Goal: Information Seeking & Learning: Learn about a topic

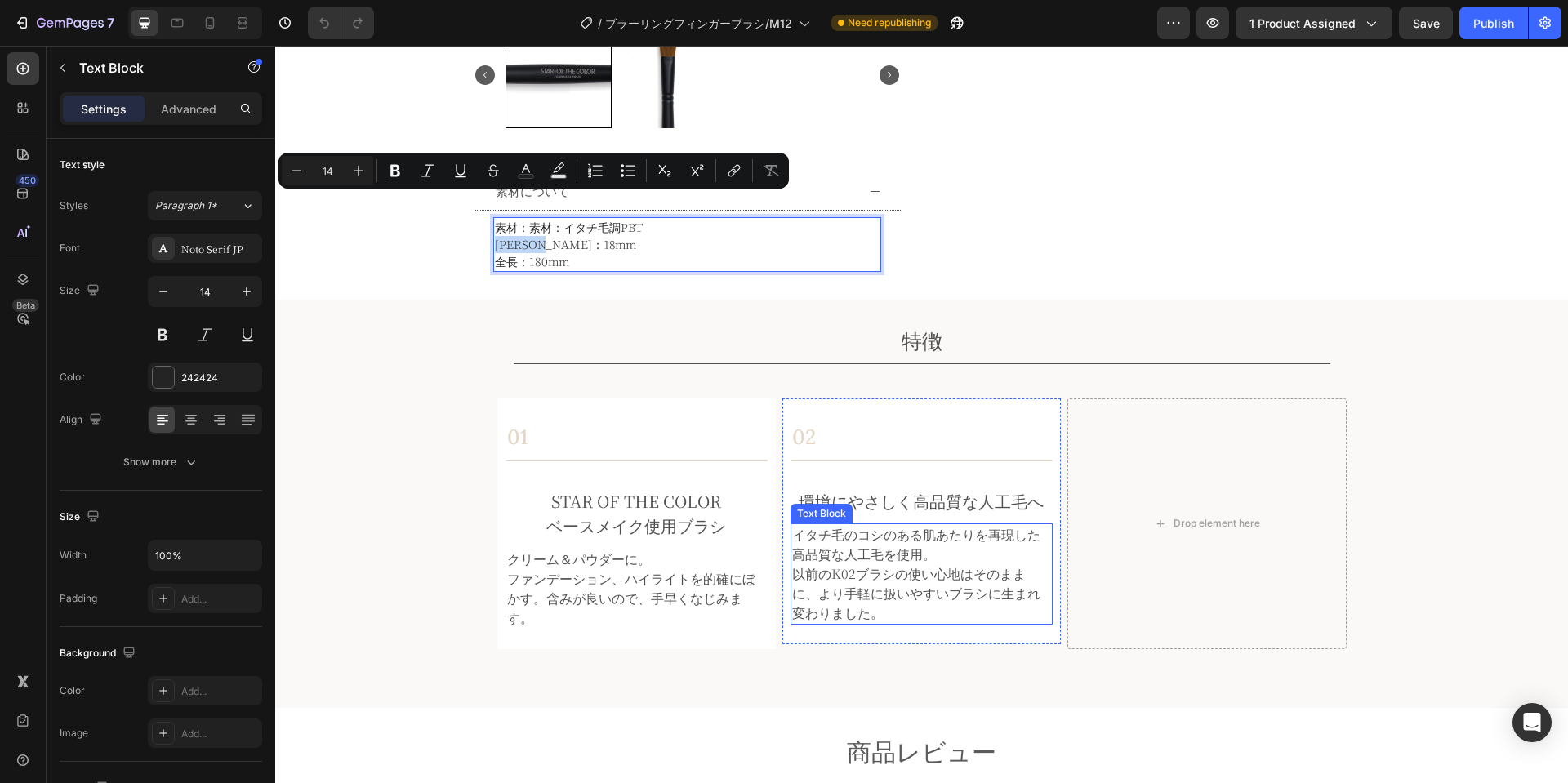
scroll to position [679, 0]
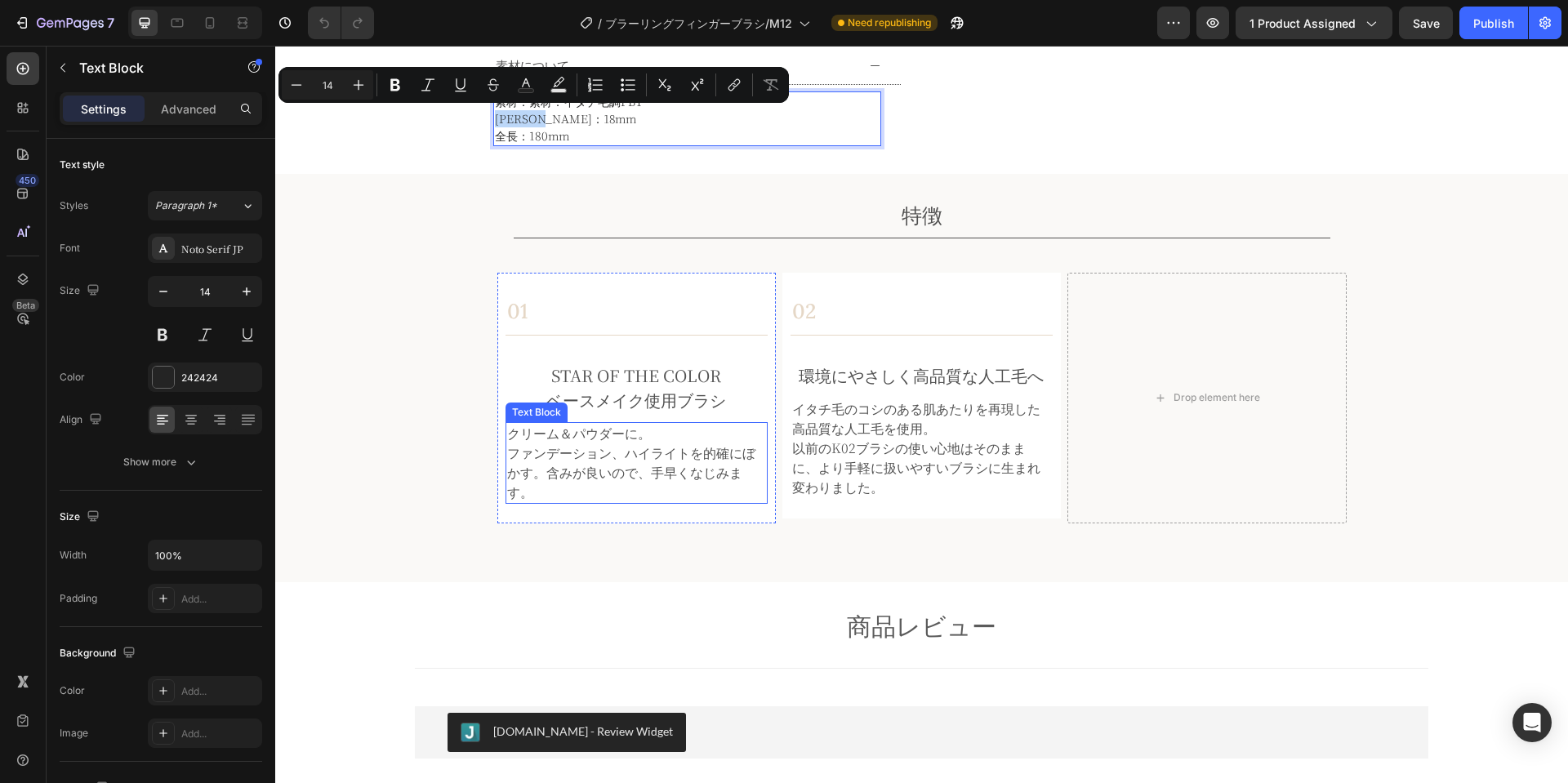
click at [700, 454] on p "ファンデーション、ハイライトを的確にぼかす。含みが良いので、手早くなじみます。" at bounding box center [637, 473] width 259 height 59
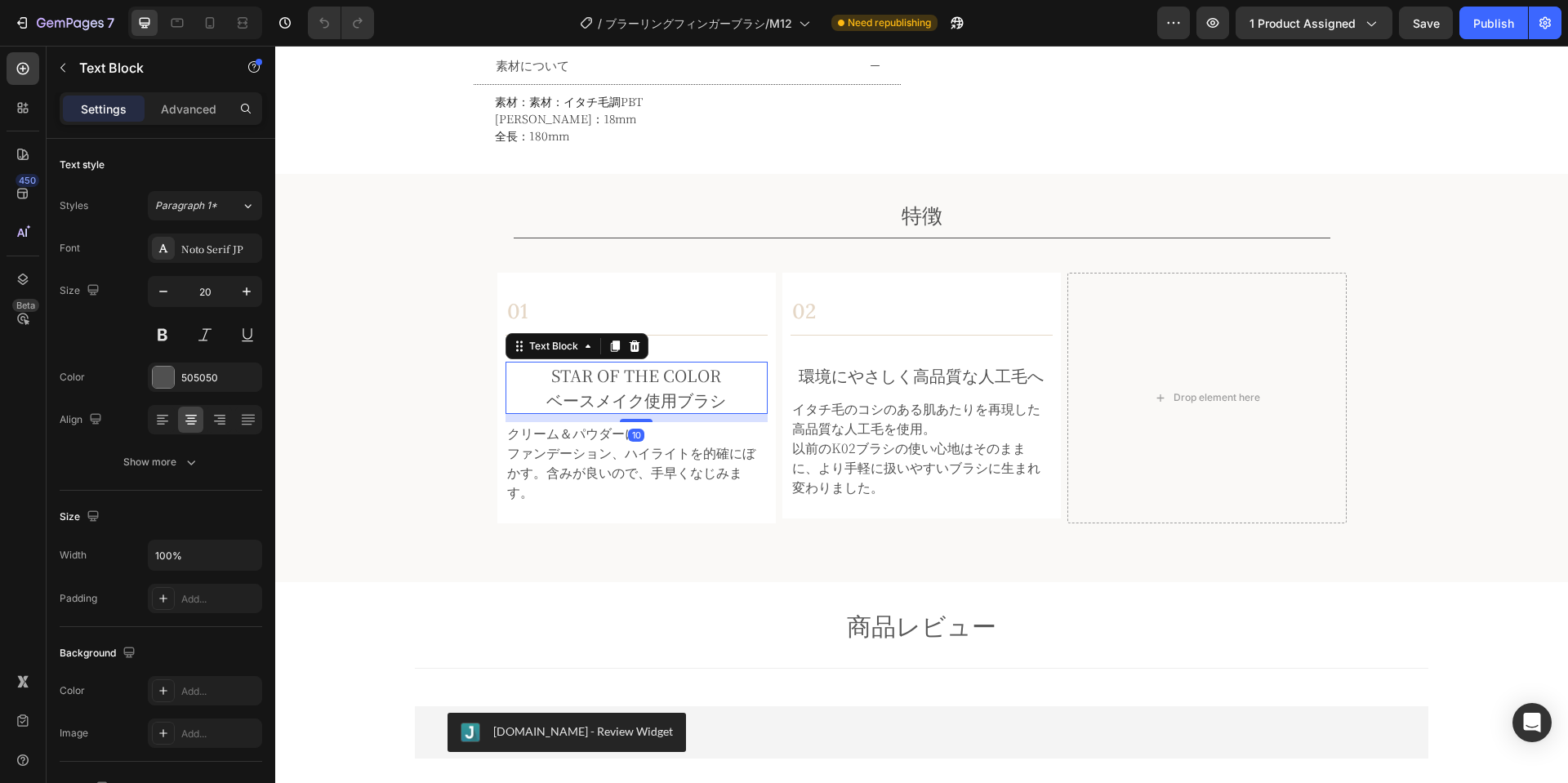
click at [718, 409] on p "STAR OF THE COLOR ベースメイク使用ブラシ" at bounding box center [637, 388] width 259 height 49
click at [561, 438] on p "クリーム＆パウダーに。" at bounding box center [637, 434] width 259 height 20
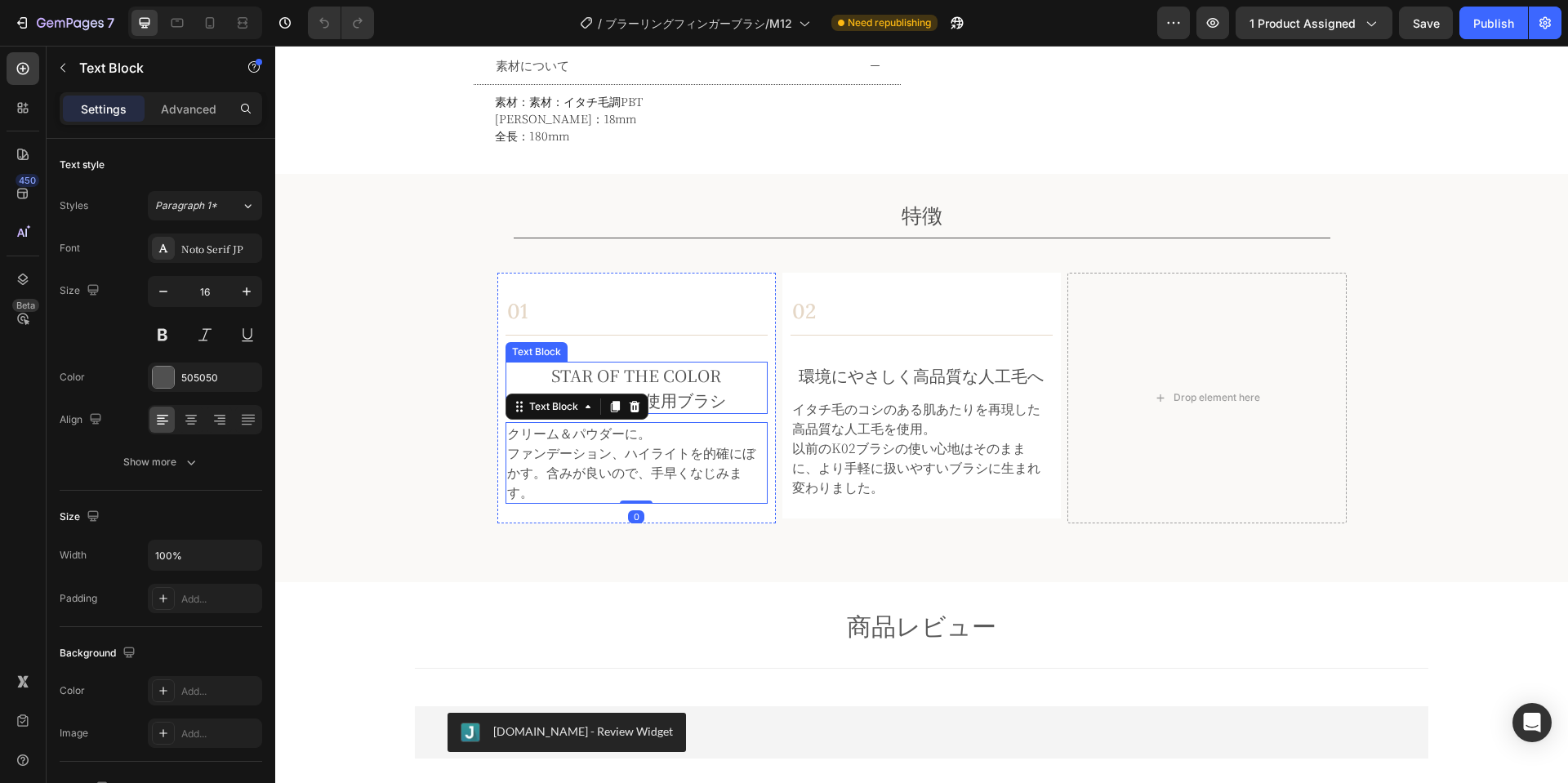
click at [700, 389] on p "STAR OF THE COLOR ベースメイク使用ブラシ" at bounding box center [637, 388] width 259 height 49
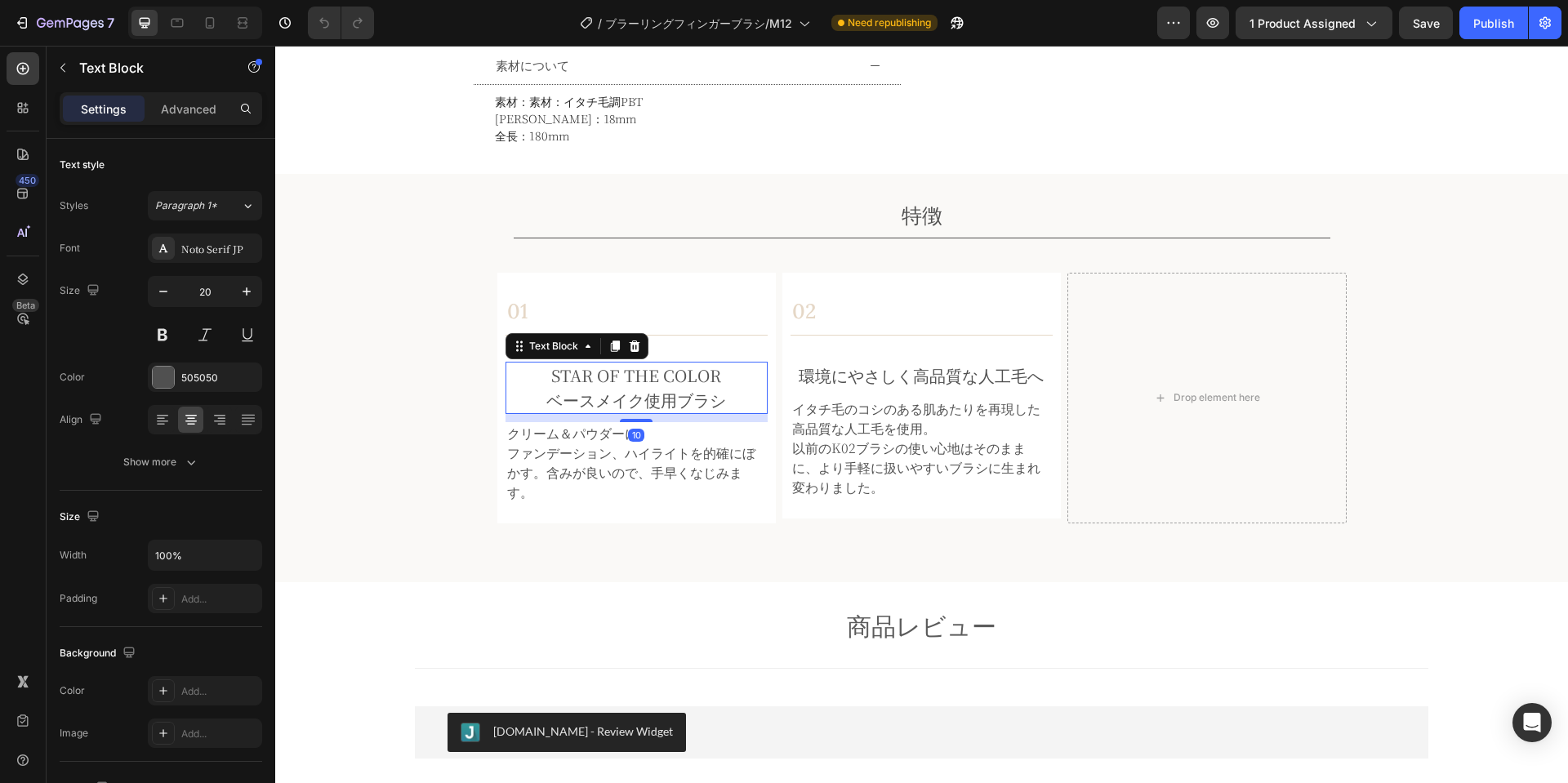
click at [717, 394] on p "STAR OF THE COLOR ベースメイク使用ブラシ" at bounding box center [637, 388] width 259 height 49
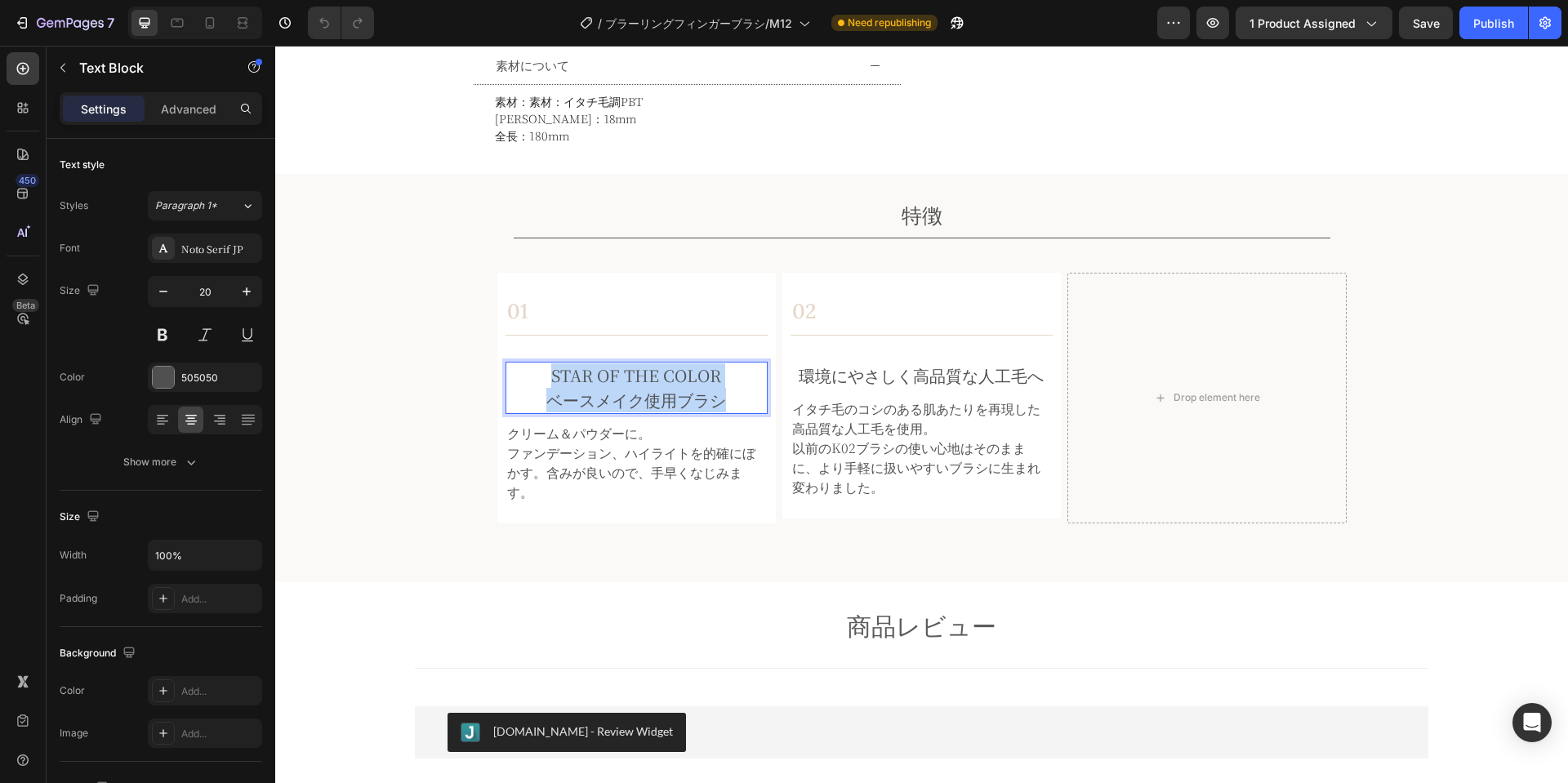
drag, startPoint x: 727, startPoint y: 399, endPoint x: 526, endPoint y: 384, distance: 201.6
click at [526, 384] on p "STAR OF THE COLOR ベースメイク使用ブラシ" at bounding box center [637, 388] width 259 height 49
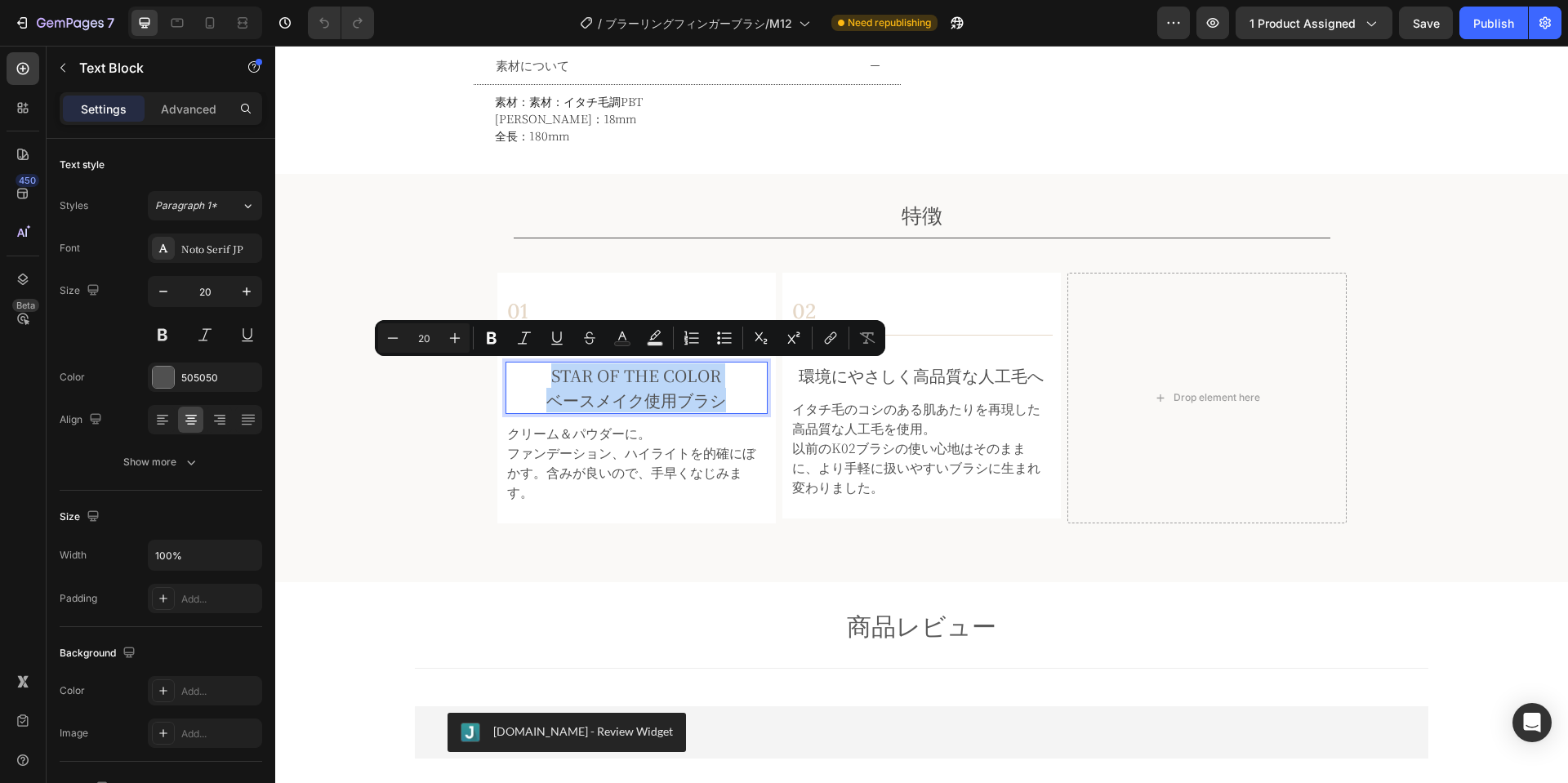
copy p "STAR OF THE COLOR ベースメイク使用ブラシ"
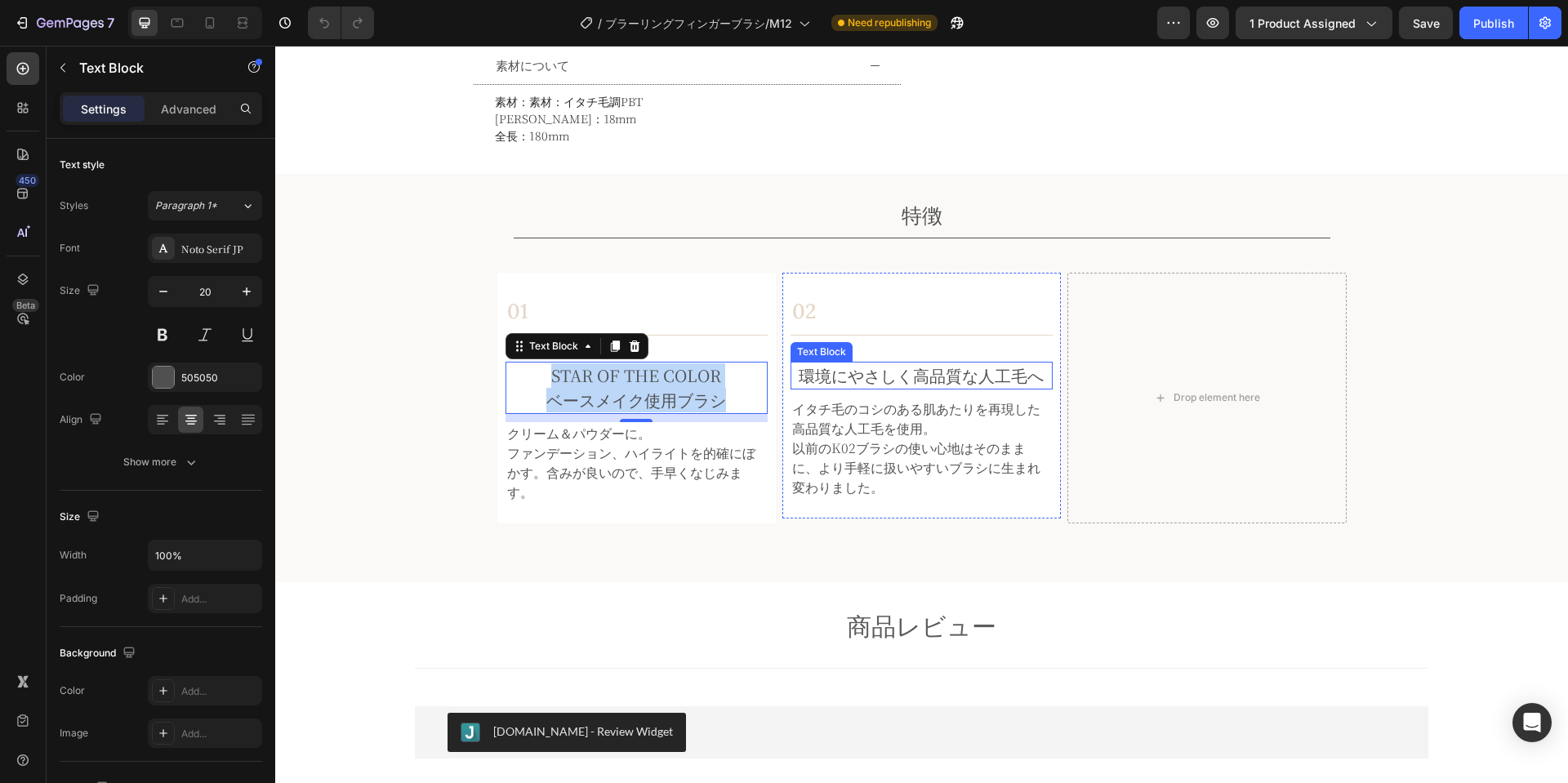
click at [956, 377] on p "環境にやさしく高品質な人工毛へ" at bounding box center [921, 376] width 259 height 25
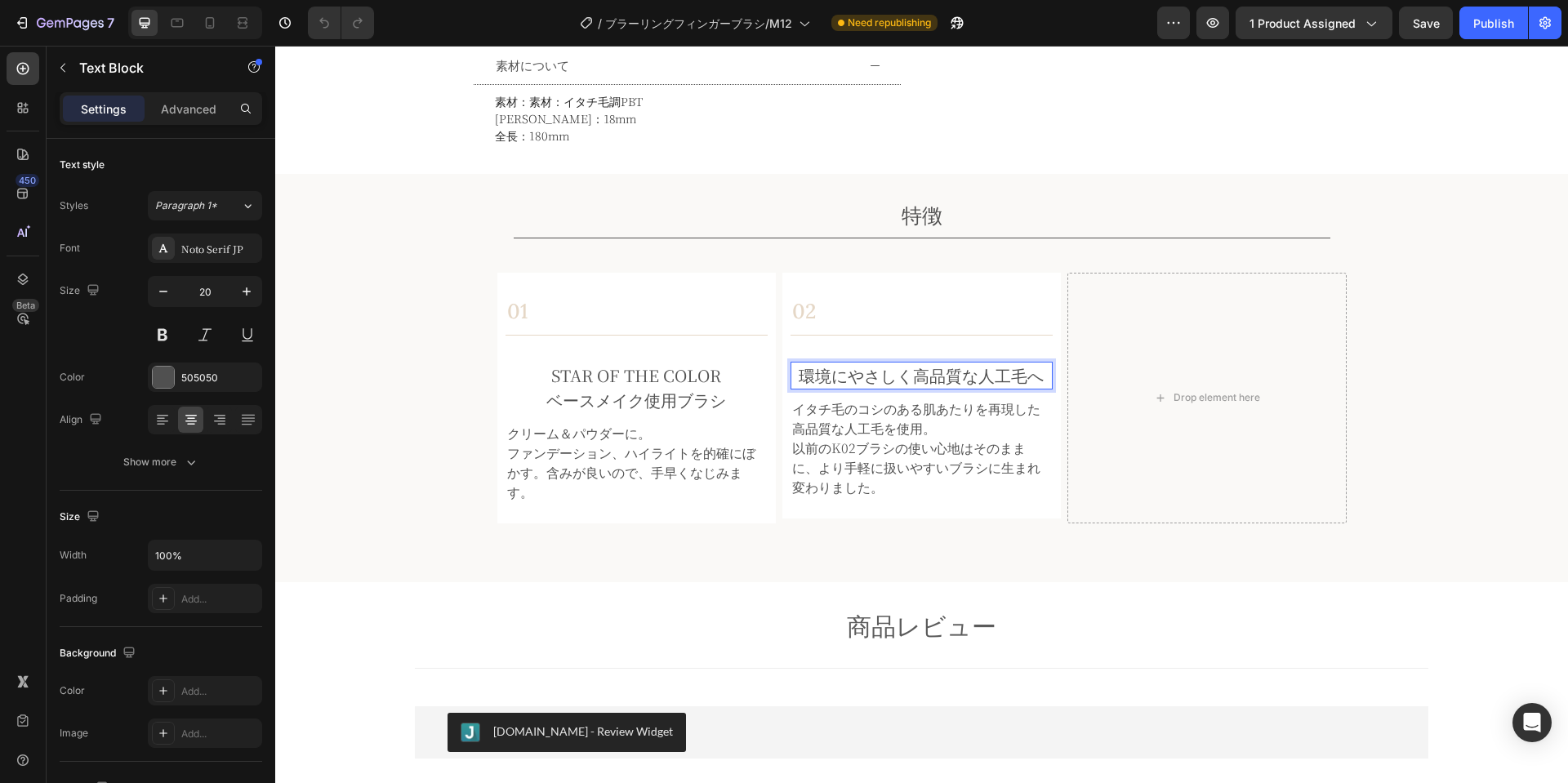
click at [1017, 370] on p "環境にやさしく高品質な人工毛へ" at bounding box center [921, 376] width 259 height 25
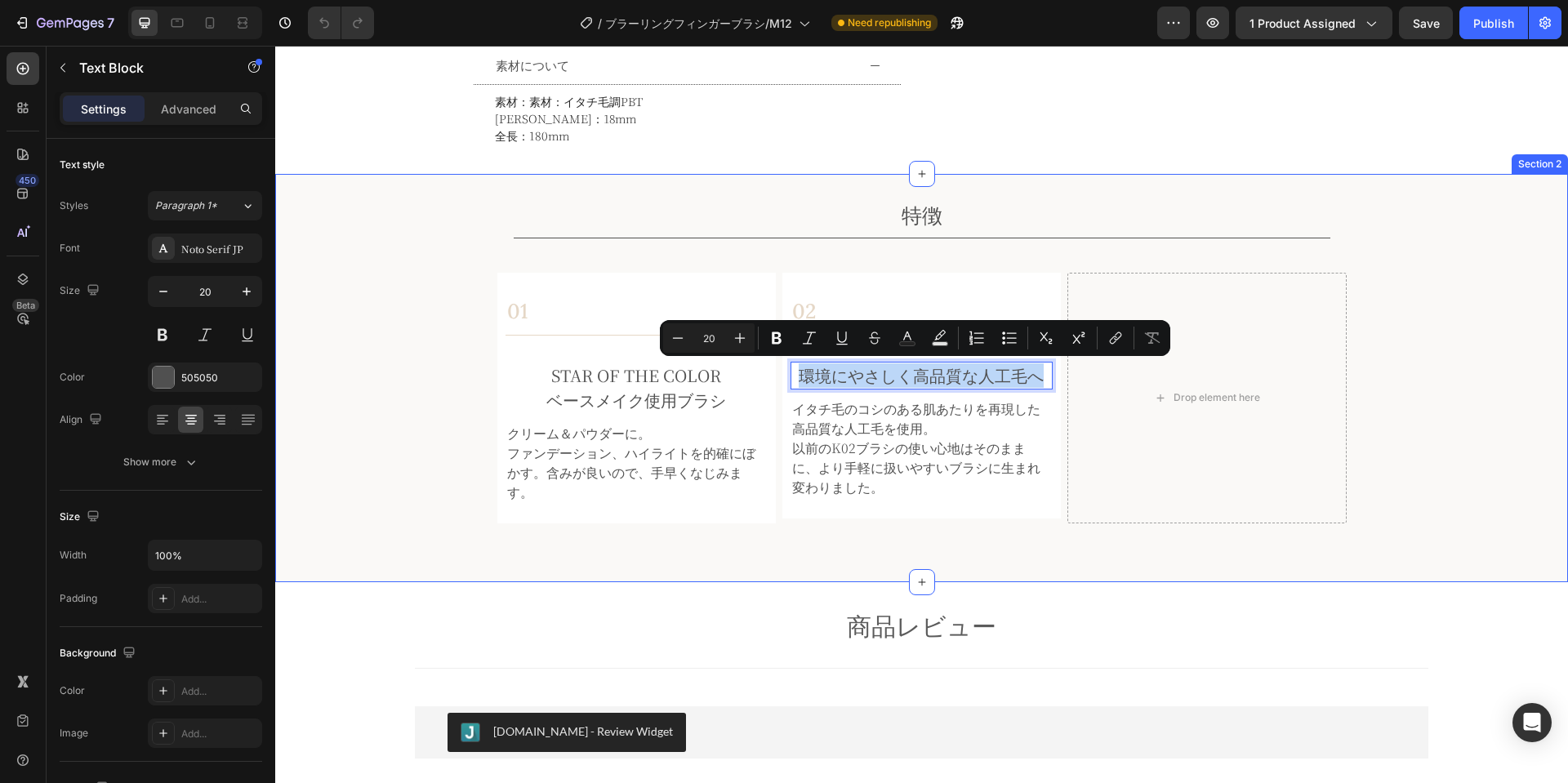
copy p "環境にやさしく高品質な人工毛へ"
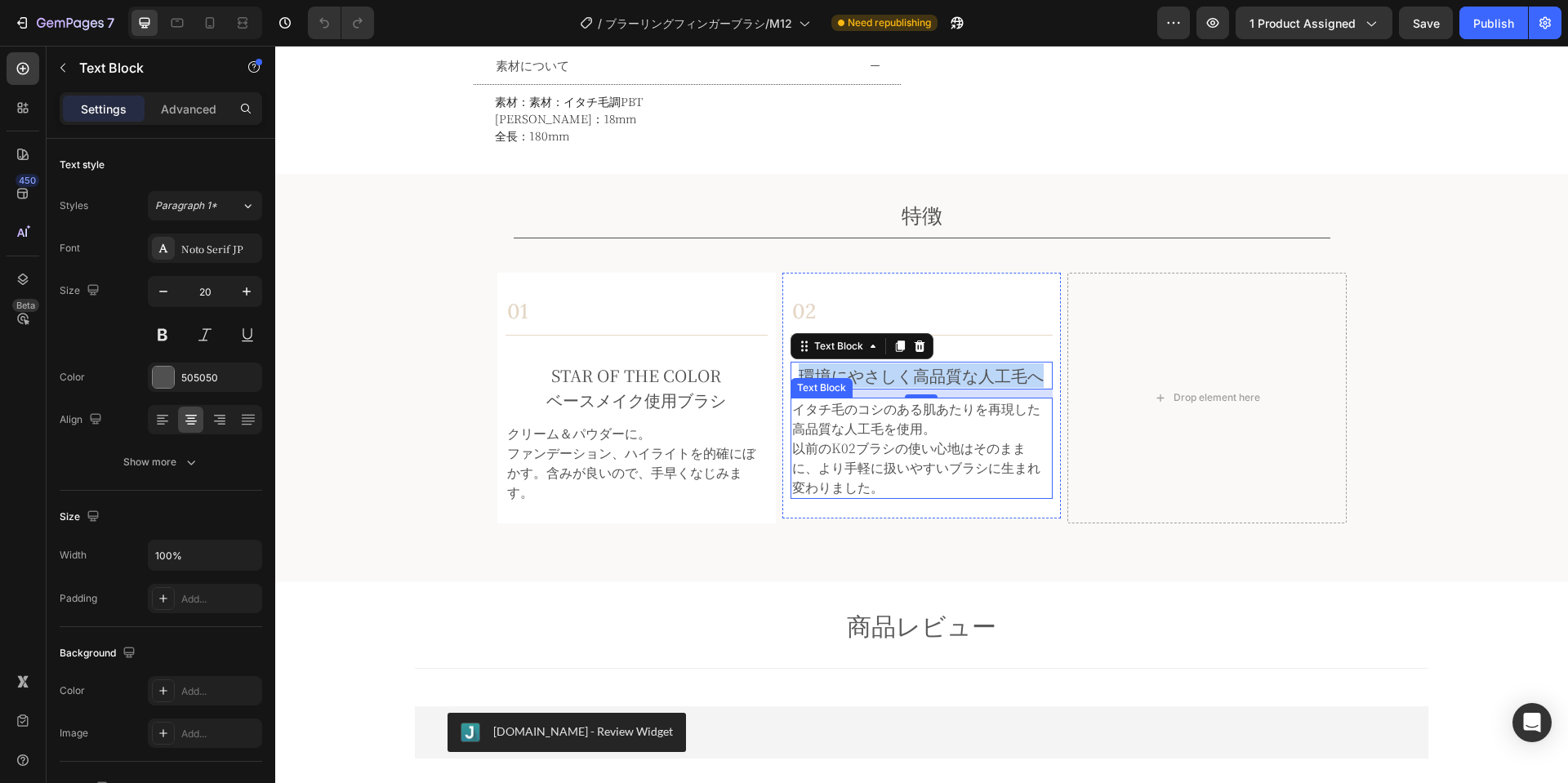
click at [841, 432] on p "イタチ毛のコシのある肌あたりを再現した高品質な人工毛を使用。" at bounding box center [921, 419] width 259 height 40
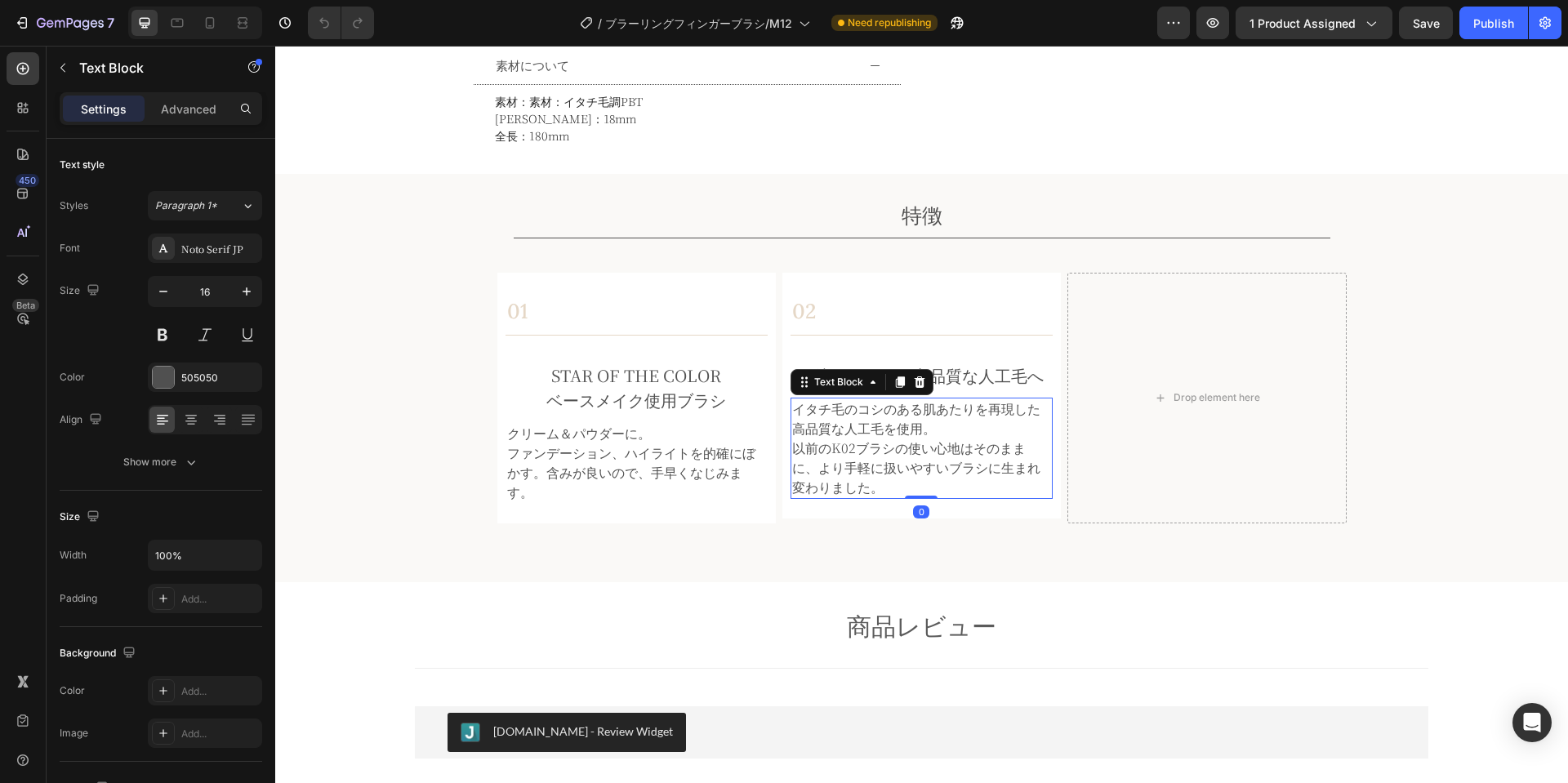
click at [843, 479] on p "以前のK02ブラシの使い心地はそのままに、より手軽に扱いやすいブラシに生まれ変わりました。" at bounding box center [921, 468] width 259 height 59
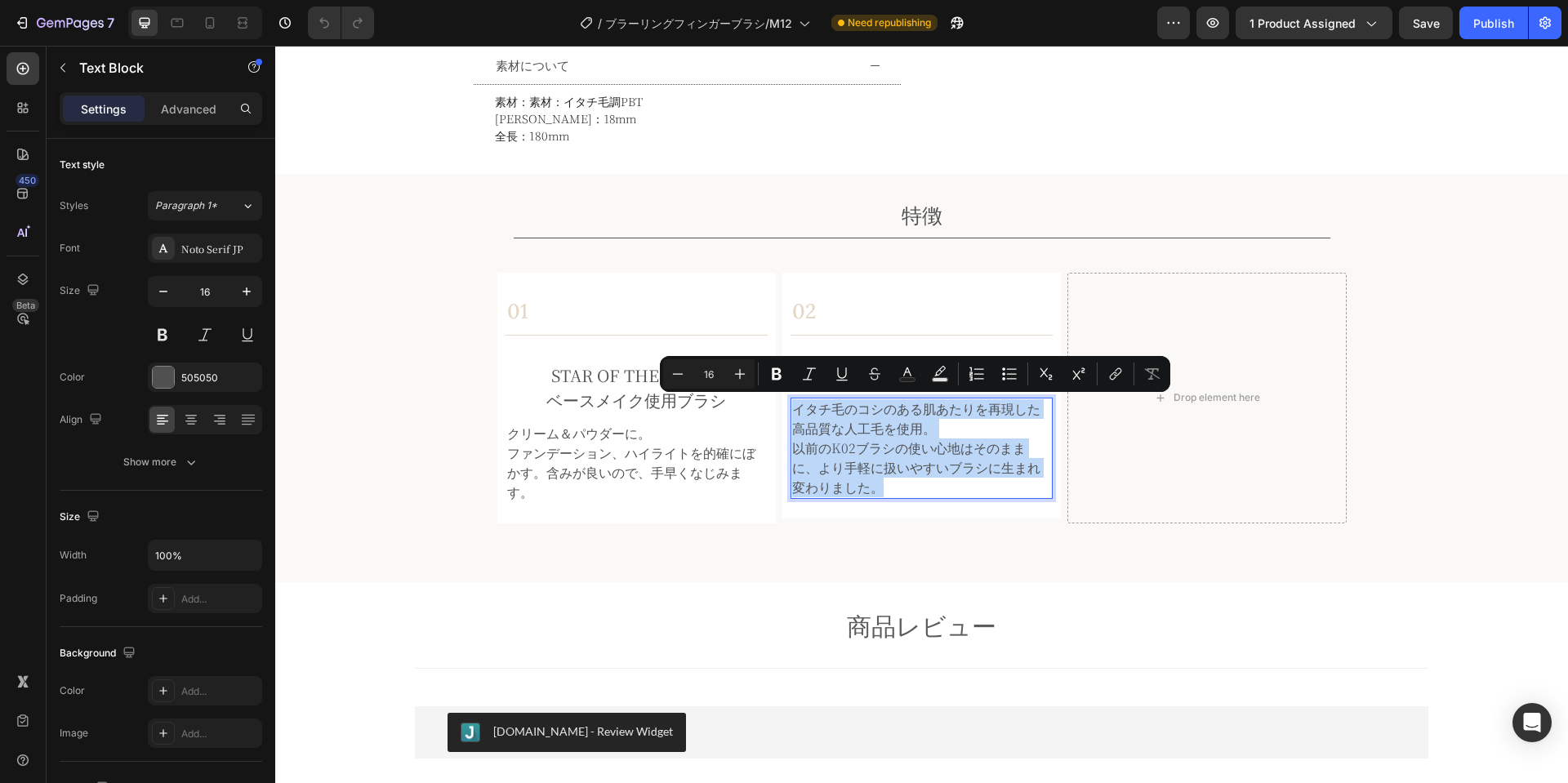
drag, startPoint x: 849, startPoint y: 483, endPoint x: 789, endPoint y: 411, distance: 93.7
click at [790, 411] on div "イタチ毛のコシのある肌あたりを再現した高品質な人工毛を使用。 以前のK02ブラシの使い心地はそのままに、より手軽に扱いやすいブラシに生まれ変わりました。" at bounding box center [921, 448] width 262 height 101
copy div "イタチ毛のコシのある肌あたりを再現した高品質な人工毛を使用。 以前のK02ブラシの使い心地はそのままに、より手軽に扱いやすいブラシに生まれ変わりました。"
